Goal: Information Seeking & Learning: Stay updated

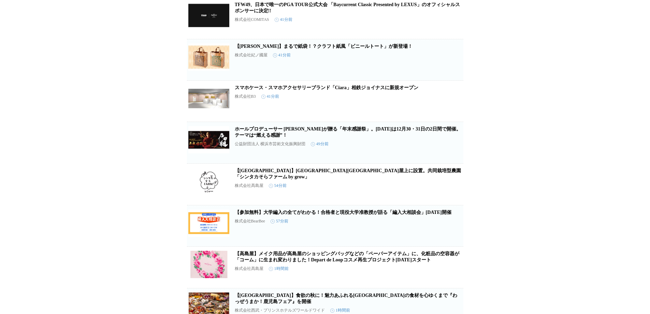
scroll to position [102, 0]
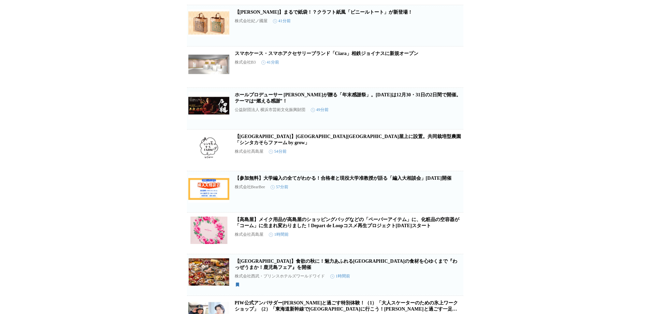
click at [407, 228] on link "【高島屋】メイク用品が高島屋のショッピングバッグなどの「ペーパーアイテム」に、化粧品の空容器が「コーム」に生まれ変わりました！Depart de Loopコス…" at bounding box center [347, 222] width 225 height 11
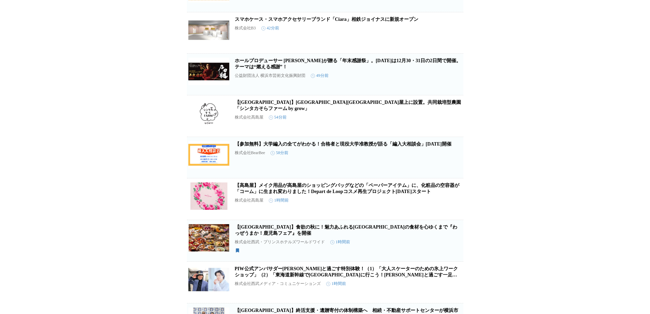
scroll to position [0, 0]
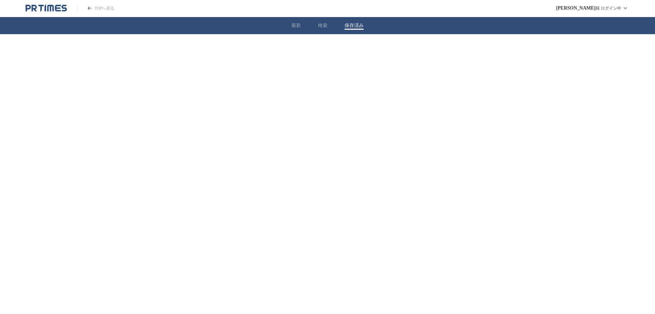
click at [358, 23] on button "保存済み" at bounding box center [354, 26] width 19 height 6
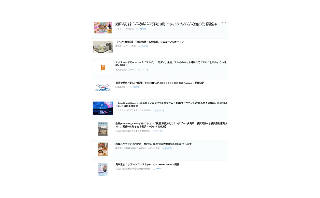
scroll to position [614, 0]
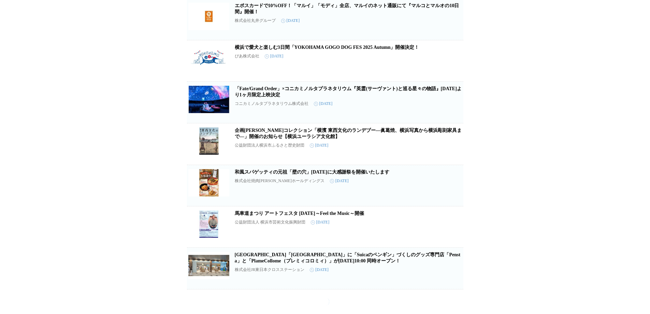
click at [369, 169] on link "和風スパゲッティの元祖「壁の穴」9月16日（火）に大感謝祭を開催いたします" at bounding box center [312, 171] width 155 height 5
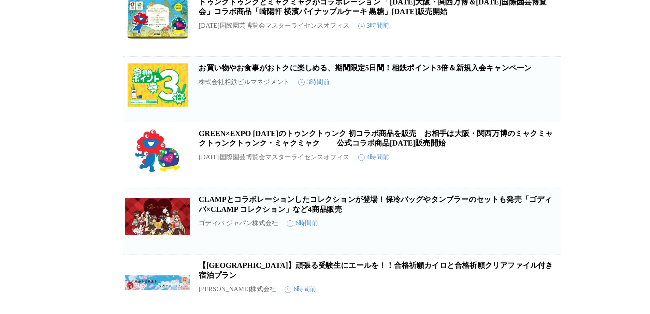
scroll to position [0, 0]
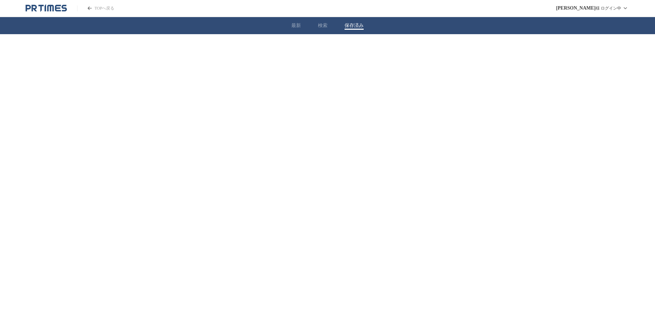
click at [356, 25] on button "保存済み" at bounding box center [354, 26] width 19 height 6
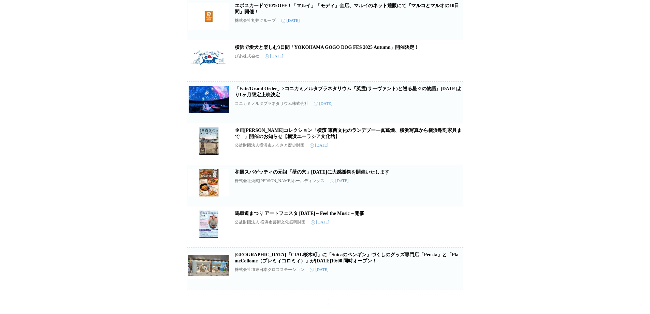
scroll to position [615, 0]
click at [373, 169] on link "和風スパゲッティの元祖「壁の穴」9月16日（火）に大感謝祭を開催いたします" at bounding box center [312, 171] width 155 height 5
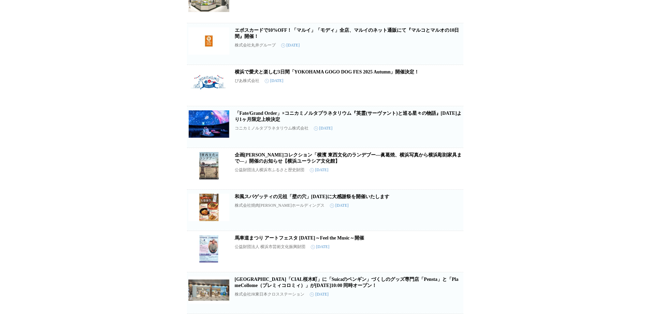
scroll to position [590, 0]
click at [456, 212] on icon "button" at bounding box center [452, 212] width 8 height 8
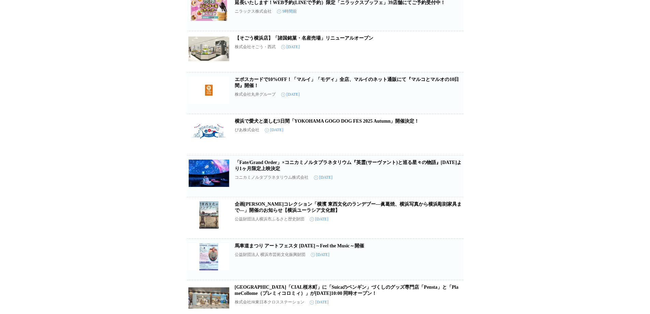
scroll to position [446, 0]
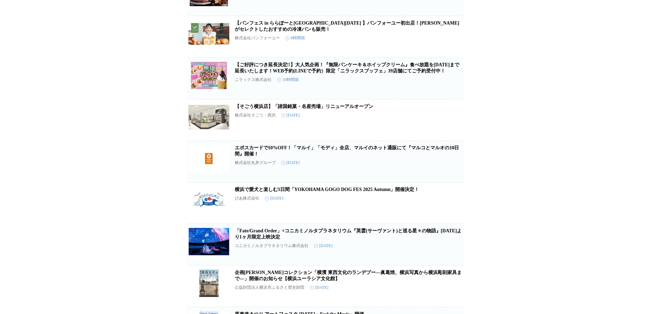
click at [417, 156] on link "エポスカードで10%OFF！「マルイ」「モディ」全店、マルイのネット通販にて『マルコとマルオの10日間』開催！" at bounding box center [347, 150] width 225 height 11
click at [455, 168] on icon "button" at bounding box center [452, 164] width 8 height 8
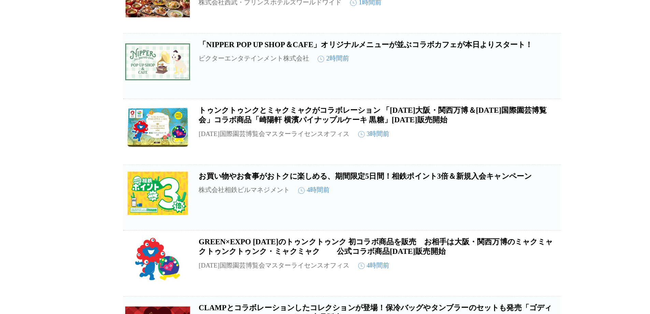
scroll to position [171, 0]
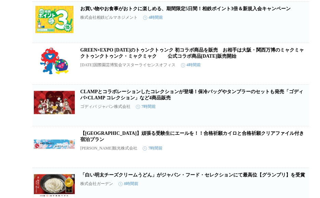
click at [139, 59] on link "GREEN×EXPO 2027のトゥンクトゥンク 初コラボ商品を販売　お相手は大阪・関西万博のミャクミャクトゥンクトゥンク・ミャクミャク　 　公式コラボ商品2…" at bounding box center [192, 52] width 224 height 11
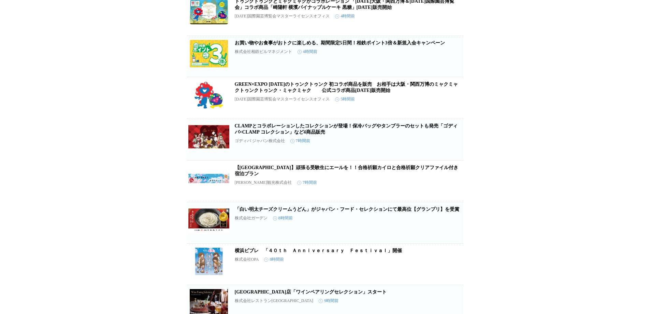
scroll to position [68, 0]
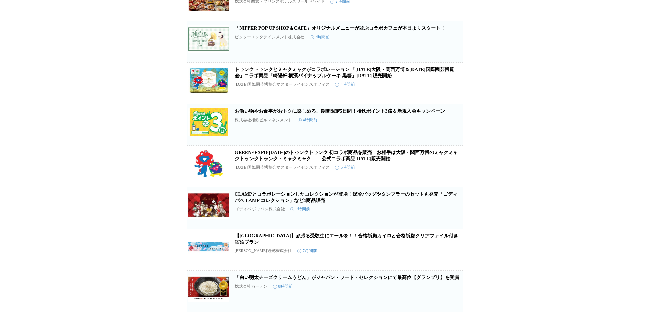
click at [453, 172] on icon "button" at bounding box center [452, 169] width 5 height 6
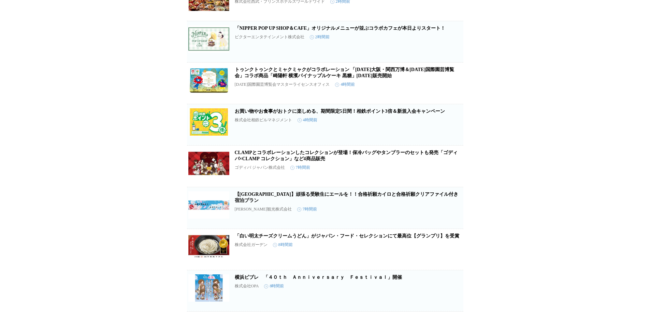
click at [452, 89] on icon "button" at bounding box center [452, 86] width 5 height 6
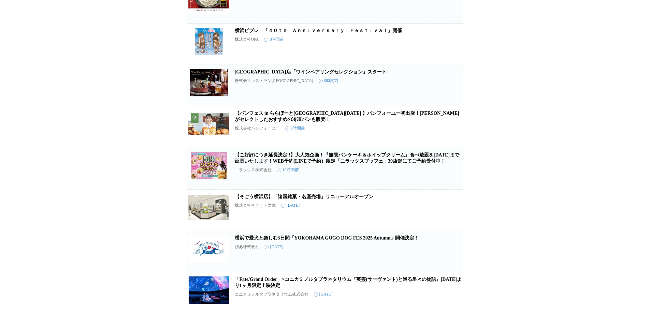
scroll to position [307, 0]
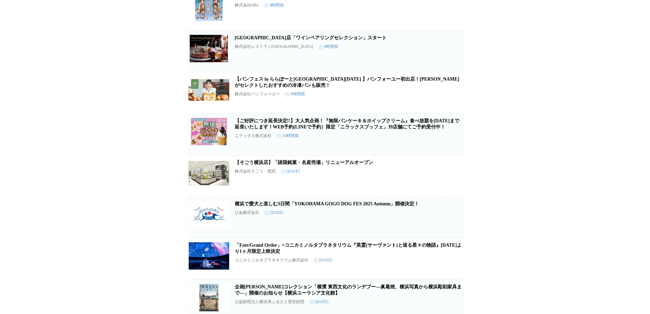
click at [362, 165] on link "【そごう横浜店】「諸国銘菓・名産売場」リニューアルオープン" at bounding box center [304, 162] width 139 height 5
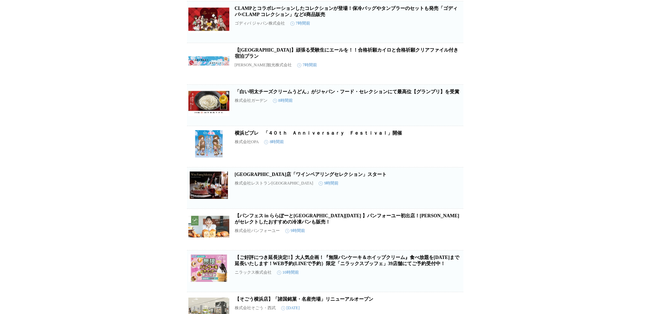
scroll to position [102, 0]
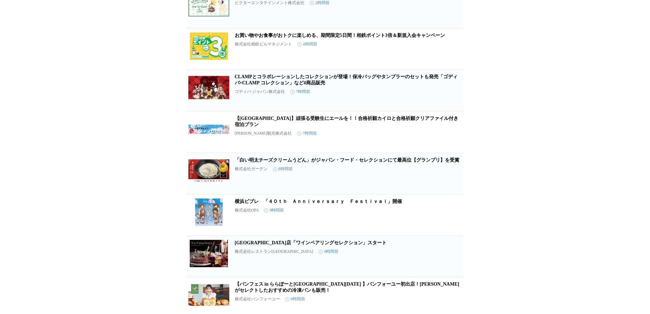
click at [450, 180] on icon "button" at bounding box center [452, 176] width 8 height 8
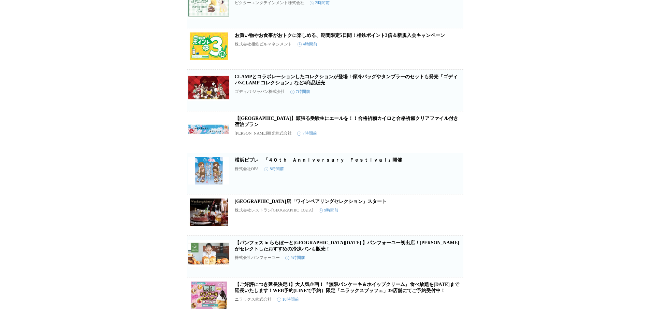
scroll to position [68, 0]
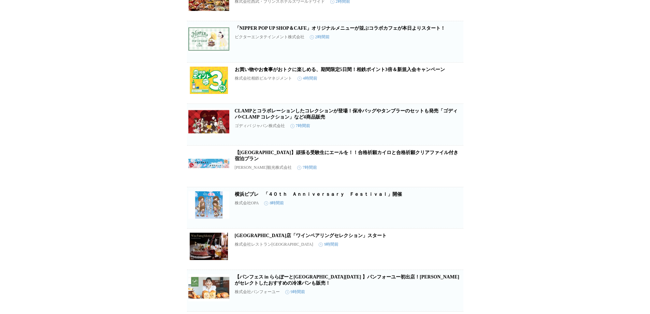
click at [457, 177] on button "保存を解除" at bounding box center [453, 176] width 22 height 22
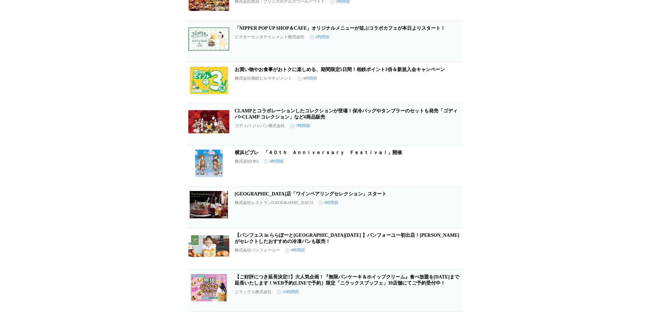
scroll to position [34, 0]
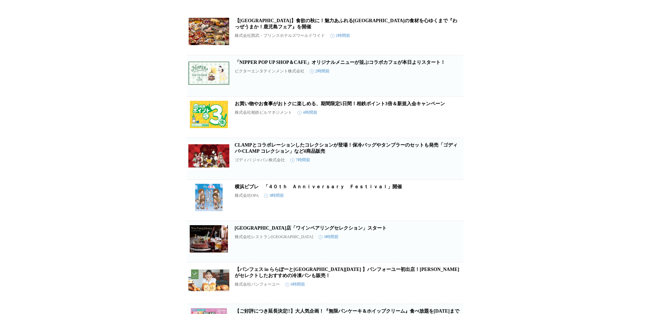
click at [366, 148] on link "CLAMPとコラボレーションしたコレクションが登場！保冷バッグやタンブラーのセットも発売「ゴディバ×CLAMP コレクション」など4商品販売" at bounding box center [346, 147] width 223 height 11
drag, startPoint x: 452, startPoint y: 168, endPoint x: 450, endPoint y: 165, distance: 3.9
click at [452, 164] on icon "button" at bounding box center [452, 161] width 5 height 6
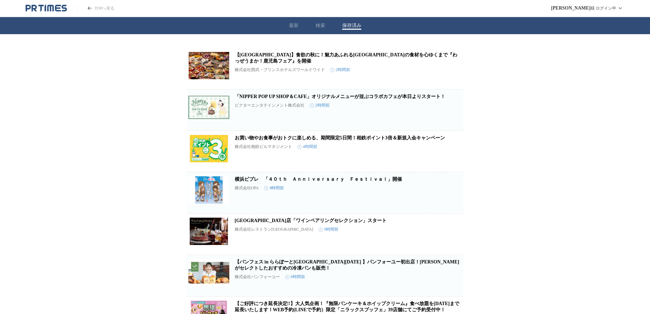
scroll to position [68, 0]
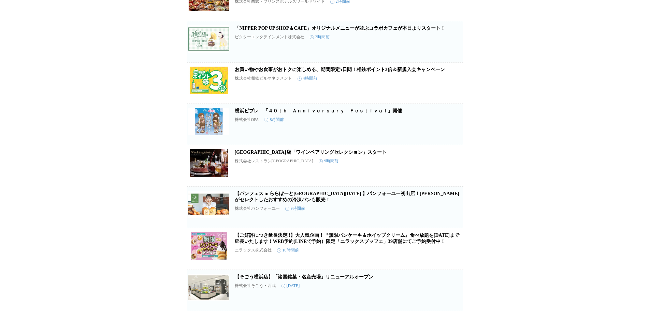
click at [276, 113] on link "横浜ビブレ　「４０ｔｈ　Ａｎｎｉｖｅｒｓａｒｙ　Ｆｅｓｔｉｖａｌ」開催" at bounding box center [318, 110] width 167 height 5
click at [553, 147] on div "【新横浜プリンスホテル】食欲の秋に！魅力あふれる鹿児島県の食材を心ゆくまで『わっぜうまか！鹿児島フェア』を開催 株式会社西武・プリンスホテルズワールドワイド …" at bounding box center [325, 242] width 650 height 552
click at [378, 113] on link "横浜ビブレ　「４０ｔｈ　Ａｎｎｉｖｅｒｓａｒｙ　Ｆｅｓｔｉｖａｌ」開催" at bounding box center [318, 110] width 167 height 5
click at [454, 130] on icon "button" at bounding box center [452, 127] width 5 height 6
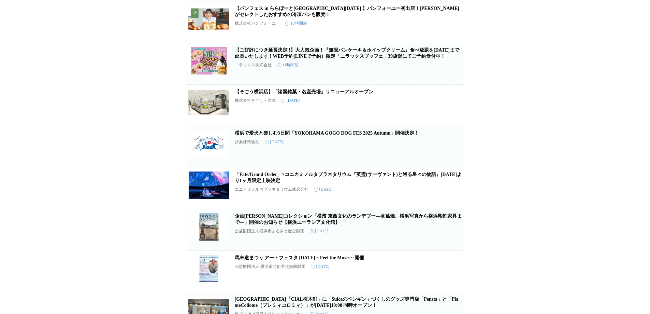
scroll to position [246, 0]
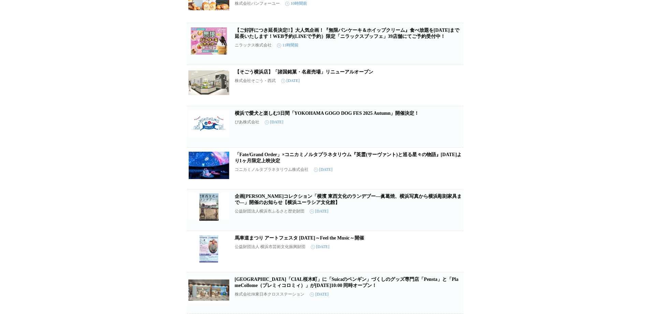
click at [408, 193] on link "企画[PERSON_NAME]コレクション「横濱 東西文化のランデブー―眞葛焼、横浜写真から横浜彫刻家具まで―」開催のお知らせ【横浜ユーラシア文化館】" at bounding box center [348, 198] width 227 height 11
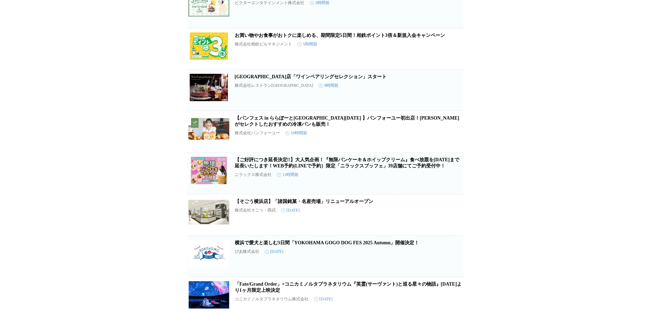
scroll to position [136, 0]
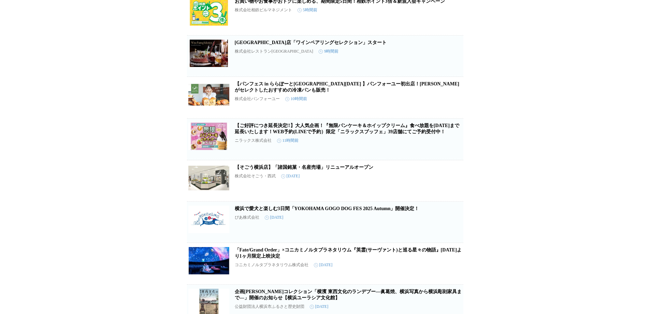
click at [359, 170] on link "【そごう横浜店】「諸国銘菓・名産売場」リニューアルオープン" at bounding box center [304, 166] width 139 height 5
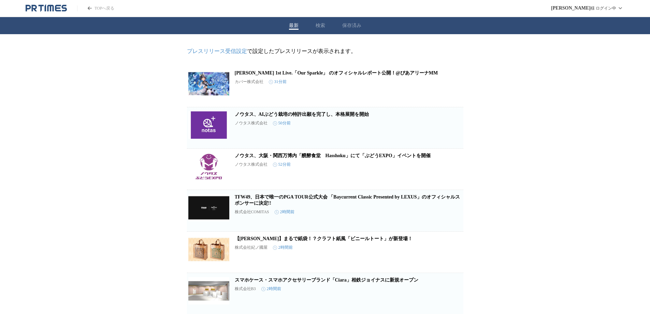
click at [351, 27] on button "保存済み" at bounding box center [351, 26] width 19 height 6
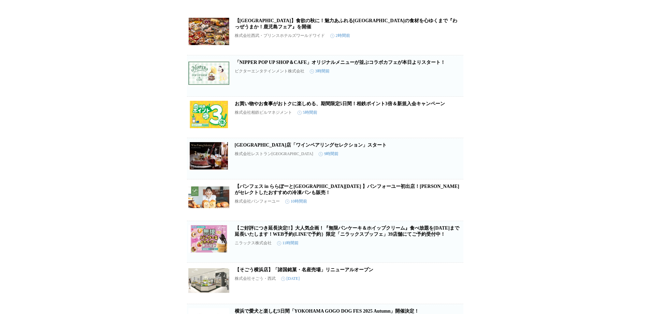
scroll to position [136, 0]
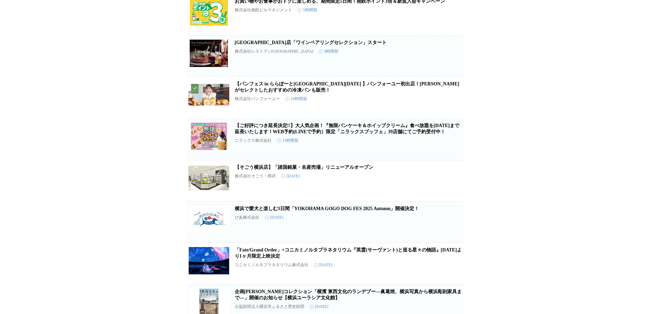
click at [407, 88] on link "【パンフェス in ららぽーと[GEOGRAPHIC_DATA][DATE] 】パンフォーユー初出店！[PERSON_NAME]がセレクトしたおすすめの冷凍パ…" at bounding box center [347, 86] width 225 height 11
click at [319, 88] on link "【パンフェス in ららぽーと[GEOGRAPHIC_DATA][DATE] 】パンフォーユー初出店！[PERSON_NAME]がセレクトしたおすすめの冷凍パ…" at bounding box center [347, 86] width 225 height 11
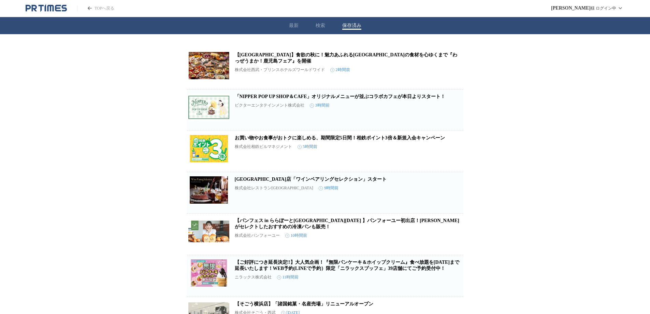
click at [452, 157] on icon "button" at bounding box center [452, 154] width 5 height 6
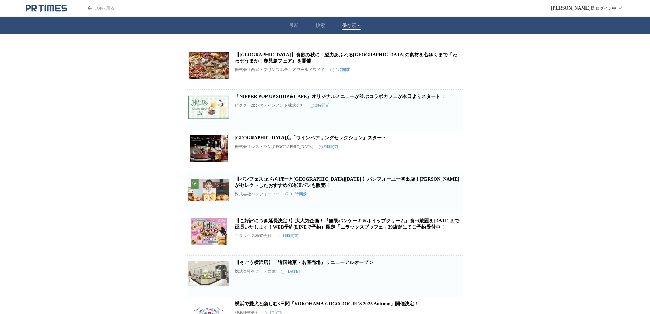
click at [364, 99] on link "「NIPPER POP UP SHOP＆CAFE」オリジナルメニューが並ぶコラボカフェが本日よりスタート！" at bounding box center [340, 96] width 211 height 5
click at [453, 116] on icon "button" at bounding box center [452, 113] width 5 height 6
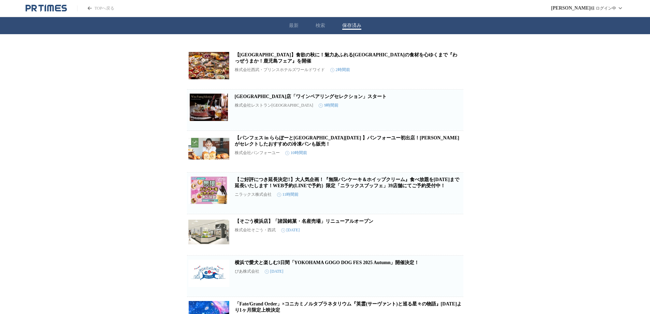
click at [314, 99] on link "鎌倉山 横浜スカイビル店「ワインペアリングセレクション」スタート" at bounding box center [311, 96] width 152 height 5
click at [450, 114] on icon "button" at bounding box center [452, 113] width 5 height 6
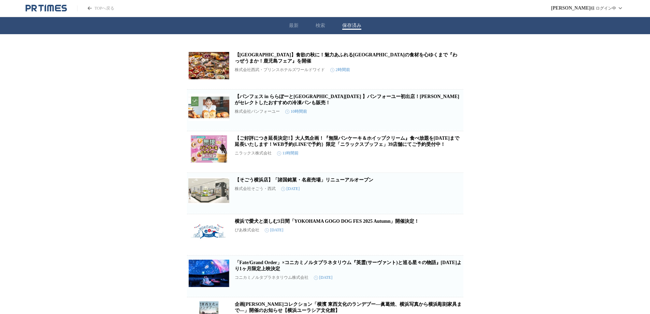
click at [422, 147] on link "【ご好評につき延長決定!!】大人気企画！『無限パンケーキ＆ホイップクリーム』食べ放題を9/30(火)まで延長いたします！WEB予約(LINEで予約）限定「ニラ…" at bounding box center [347, 140] width 225 height 11
click at [452, 158] on icon "button" at bounding box center [452, 155] width 5 height 6
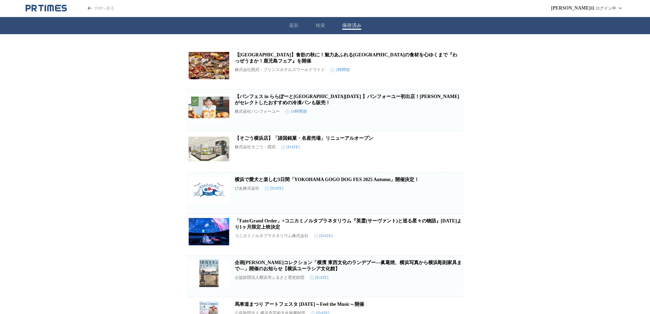
click at [521, 129] on div "【新横浜プリンスホテル】食欲の秋に！魅力あふれる鹿児島県の食材を心ゆくまで『わっぜうまか！鹿児島フェア』を開催 株式会社西武・プリンスホテルズワールドワイド …" at bounding box center [325, 207] width 650 height 346
click at [51, 9] on icon "PR TIMESのトップページはこちら" at bounding box center [50, 8] width 6 height 6
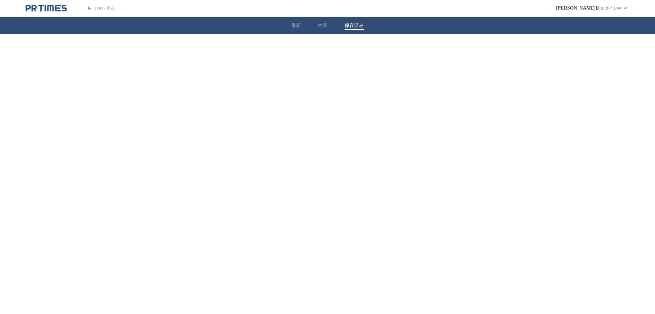
click at [357, 26] on button "保存済み" at bounding box center [354, 26] width 19 height 6
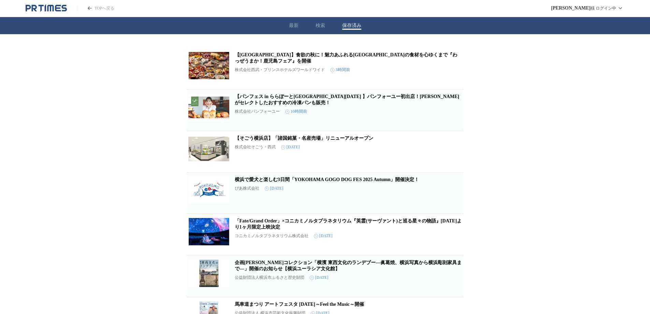
click at [451, 114] on icon "button" at bounding box center [452, 113] width 8 height 8
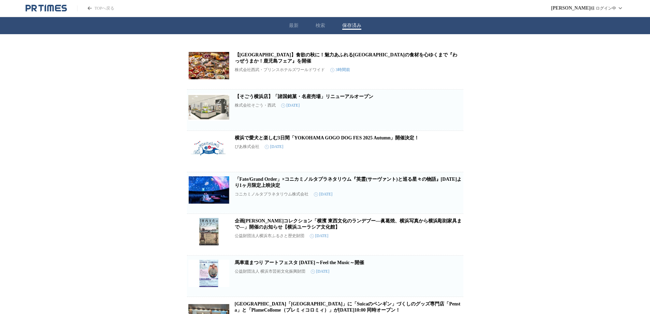
click at [579, 112] on div "【[GEOGRAPHIC_DATA]】食欲の秋に！魅力あふれる[GEOGRAPHIC_DATA]の食材を心ゆくまで『わっぜうまか！鹿児島フェア』を開催 株式会…" at bounding box center [325, 186] width 650 height 304
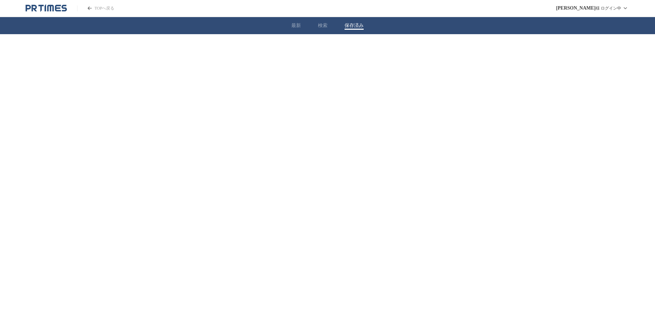
click at [347, 26] on button "保存済み" at bounding box center [354, 26] width 19 height 6
click at [343, 24] on div "最新 検索 保存済み" at bounding box center [327, 25] width 655 height 17
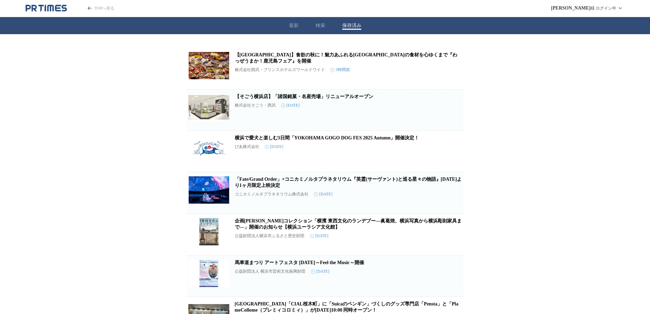
click at [388, 139] on link "横浜で愛犬と楽しむ3日間「YOKOHAMA GOGO DOG FES 2025 Autumn」開催決定！" at bounding box center [327, 137] width 185 height 5
